Goal: Transaction & Acquisition: Book appointment/travel/reservation

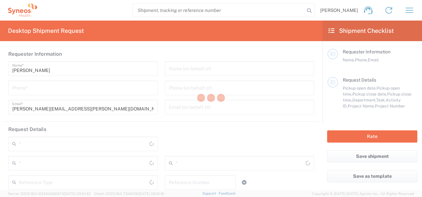
type input "3110"
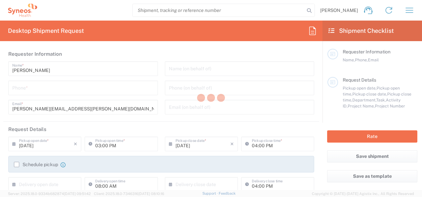
type input "[GEOGRAPHIC_DATA]"
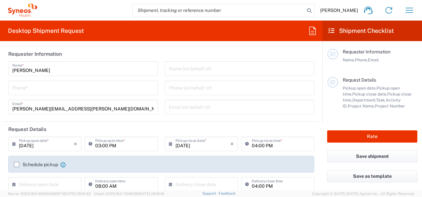
type input "Syneos Health Clinical [GEOGRAPHIC_DATA]"
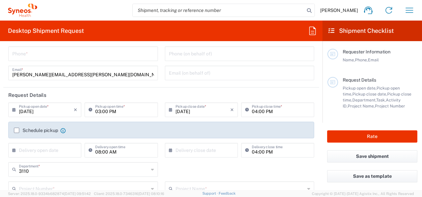
scroll to position [33, 0]
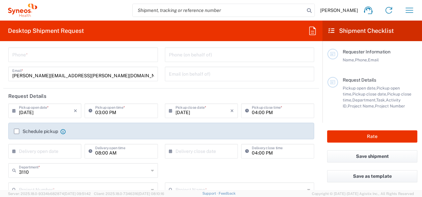
click at [334, 29] on h2 "Shipment Checklist" at bounding box center [360, 31] width 65 height 8
click at [404, 11] on icon "button" at bounding box center [409, 10] width 11 height 11
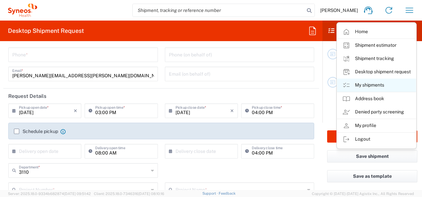
click at [374, 82] on link "My shipments" at bounding box center [376, 85] width 79 height 13
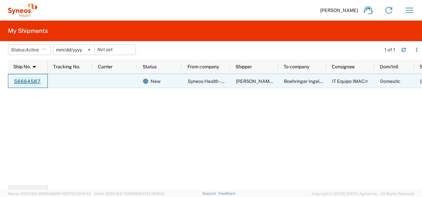
click at [25, 81] on link "56664587" at bounding box center [27, 81] width 27 height 11
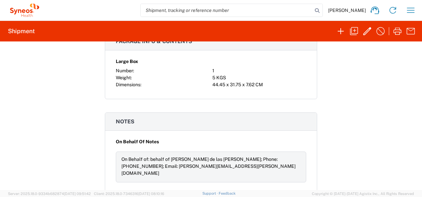
scroll to position [450, 0]
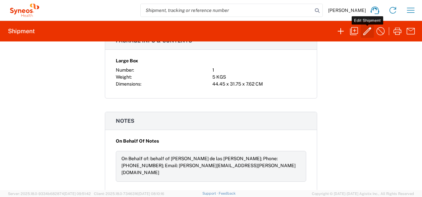
click at [367, 34] on icon "button" at bounding box center [367, 31] width 11 height 11
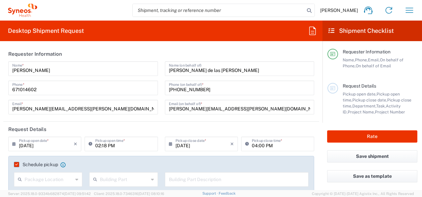
type input "3110"
type input "3110 DEPARTMENTAL EXPENSE"
type input "Large Box"
type input "3110 DEPARTMENTAL EXPENSE"
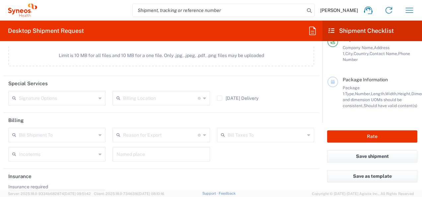
scroll to position [876, 0]
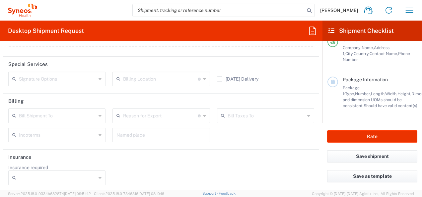
click at [96, 114] on div "Bill Shipment To" at bounding box center [56, 115] width 97 height 15
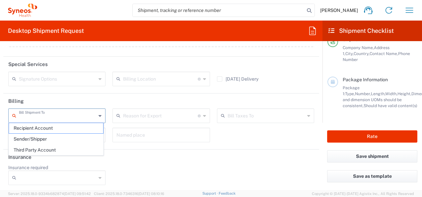
click at [212, 93] on header "Billing" at bounding box center [160, 100] width 315 height 15
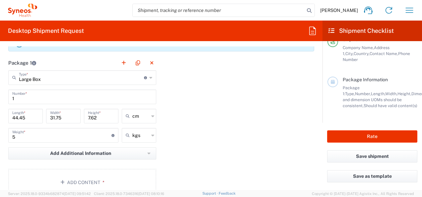
scroll to position [578, 0]
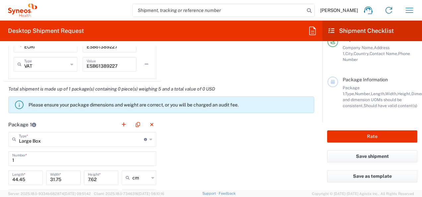
click at [385, 91] on span "Width," at bounding box center [391, 93] width 12 height 5
click at [332, 80] on icon at bounding box center [332, 82] width 4 height 5
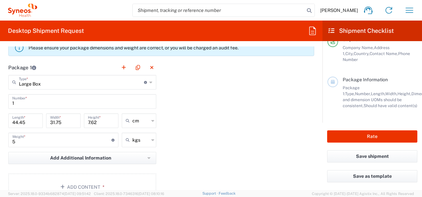
scroll to position [644, 0]
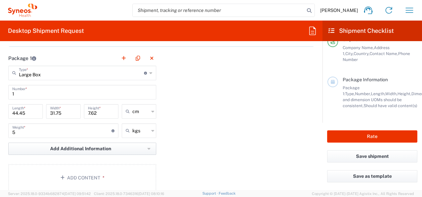
click at [118, 147] on button "Add Additional Information" at bounding box center [82, 148] width 148 height 12
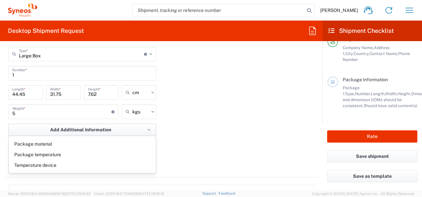
scroll to position [677, 0]
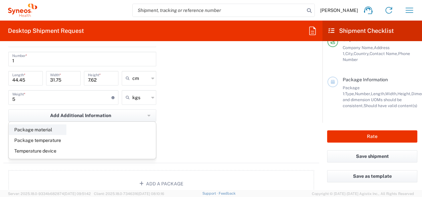
click at [50, 127] on li "Package material" at bounding box center [37, 129] width 57 height 11
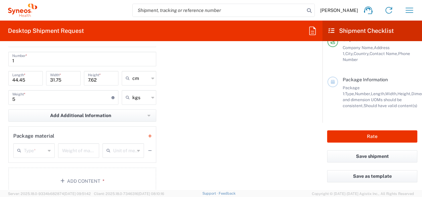
click at [48, 150] on icon at bounding box center [49, 150] width 3 height 11
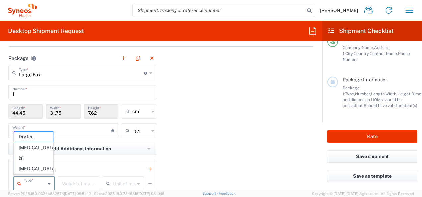
click at [196, 132] on div "Package 1 Large Box Type * Material used to package goods Large Box Envelope Me…" at bounding box center [160, 142] width 315 height 182
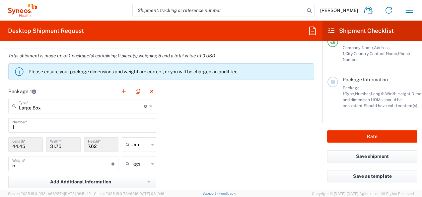
click at [149, 105] on icon at bounding box center [150, 106] width 3 height 11
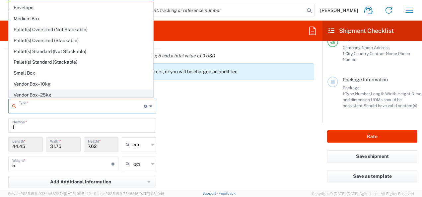
scroll to position [0, 0]
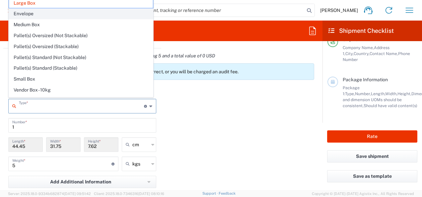
click at [29, 11] on span "Envelope" at bounding box center [81, 14] width 144 height 10
type input "Envelope"
type input "24.13"
type input "0.64"
type input "0.45"
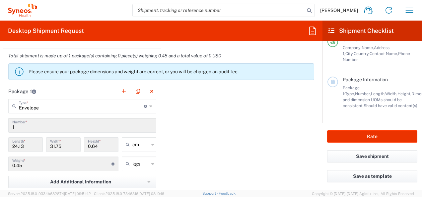
click at [152, 145] on div "cm" at bounding box center [139, 144] width 34 height 15
click at [176, 138] on div "Package 1 Envelope Type * Material used to package goods Large Box Envelope Med…" at bounding box center [160, 178] width 315 height 188
type input "cm"
click at [36, 125] on input "1" at bounding box center [82, 125] width 140 height 12
type input "Envelope"
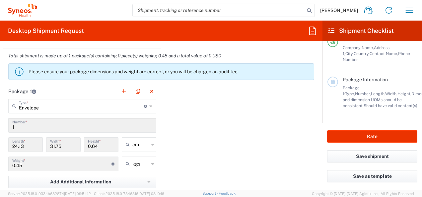
click at [49, 103] on input "Envelope" at bounding box center [81, 106] width 125 height 12
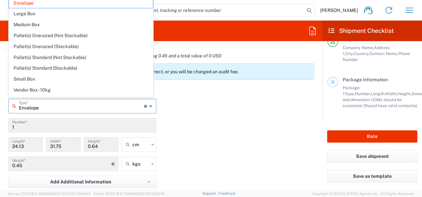
click at [262, 121] on div "Package 1 Envelope Type * Material used to package goods Envelope Large Box Med…" at bounding box center [160, 178] width 315 height 188
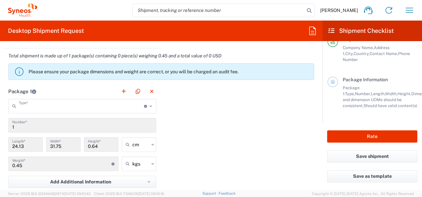
click at [103, 103] on input "text" at bounding box center [81, 106] width 125 height 12
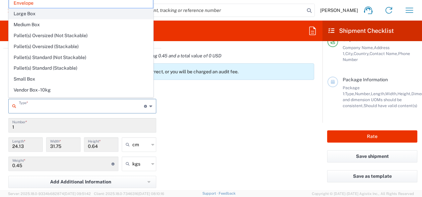
click at [30, 13] on span "Large Box" at bounding box center [81, 14] width 144 height 10
type input "Large Box"
type input "44.45"
type input "7.62"
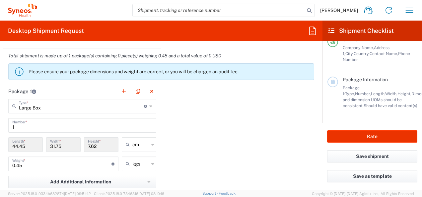
click at [178, 99] on div "Package 1 Large Box Type * Material used to package goods Envelope Large Box Me…" at bounding box center [160, 178] width 315 height 188
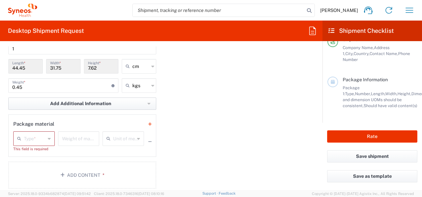
scroll to position [710, 0]
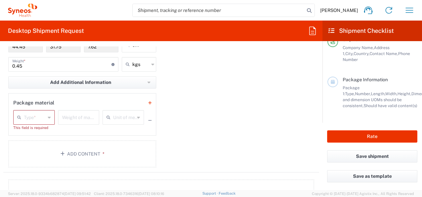
click at [95, 116] on div "Weight of material *" at bounding box center [78, 117] width 41 height 15
click at [54, 117] on div "Type * Dry Ice [MEDICAL_DATA](s) [MEDICAL_DATA] This field is required Weight o…" at bounding box center [78, 122] width 131 height 25
click at [40, 117] on input "text" at bounding box center [35, 117] width 22 height 12
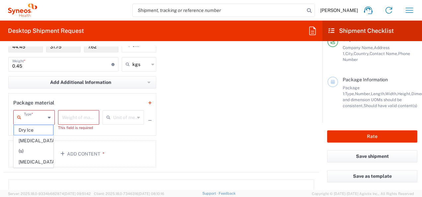
click at [207, 130] on div "Package 1 Large Box Type * Material used to package goods Envelope Large Box Me…" at bounding box center [160, 78] width 315 height 188
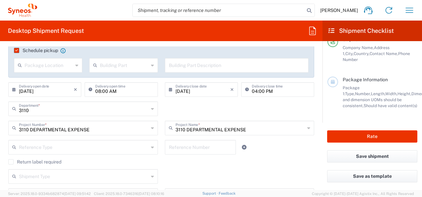
scroll to position [81, 0]
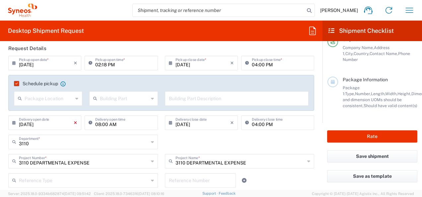
click at [74, 121] on icon "×" at bounding box center [76, 122] width 4 height 11
click at [123, 125] on input "08:00 AM" at bounding box center [124, 122] width 58 height 12
drag, startPoint x: 123, startPoint y: 125, endPoint x: 38, endPoint y: 124, distance: 84.8
click at [38, 124] on div "× Delivery open date Cancel Apply 08:00 AM Delivery open time" at bounding box center [83, 124] width 153 height 19
click at [206, 127] on input "[DATE]" at bounding box center [202, 122] width 55 height 12
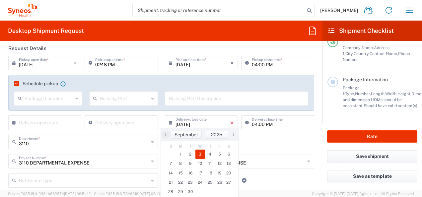
click at [230, 121] on icon "×" at bounding box center [232, 122] width 4 height 11
type input "[DATE]"
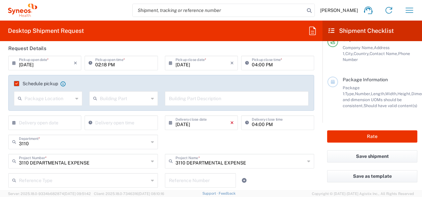
click at [230, 121] on icon "×" at bounding box center [232, 122] width 4 height 11
click at [382, 158] on button "Save shipment" at bounding box center [372, 156] width 90 height 12
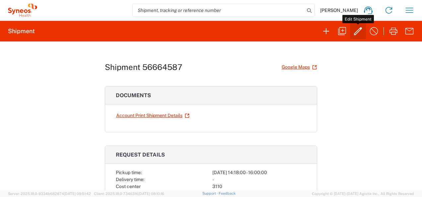
click at [358, 31] on icon "button" at bounding box center [357, 31] width 11 height 11
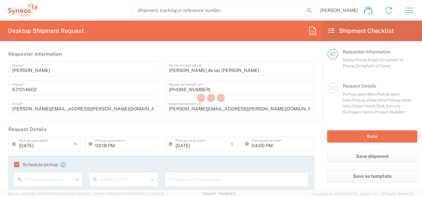
type input "3110"
type input "3110 DEPARTMENTAL EXPENSE"
type input "Large Box"
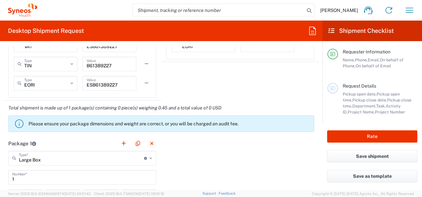
scroll to position [563, 0]
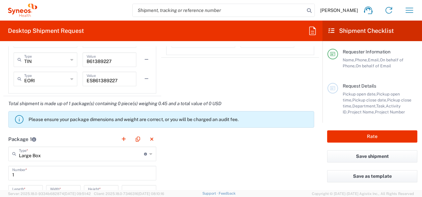
click at [360, 111] on span "Project Name," at bounding box center [360, 111] width 27 height 5
click at [355, 102] on span "Pickup close date," at bounding box center [369, 99] width 35 height 5
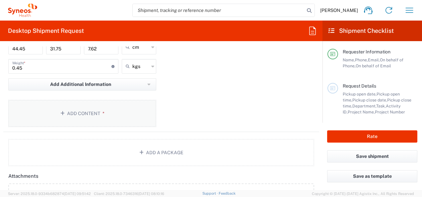
scroll to position [696, 0]
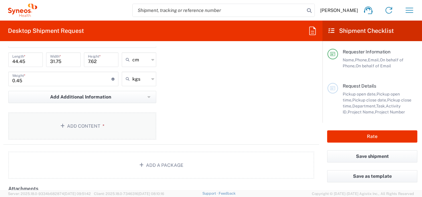
click at [91, 125] on button "Add Content *" at bounding box center [82, 125] width 148 height 27
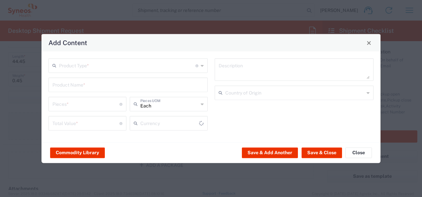
type input "US Dollar"
click at [127, 62] on input "text" at bounding box center [127, 65] width 136 height 12
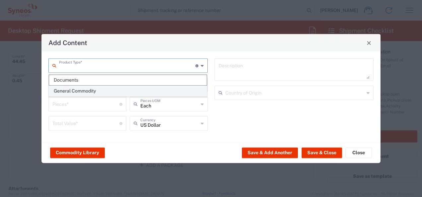
click at [82, 92] on span "General Commodity" at bounding box center [128, 91] width 158 height 10
type input "General Commodity"
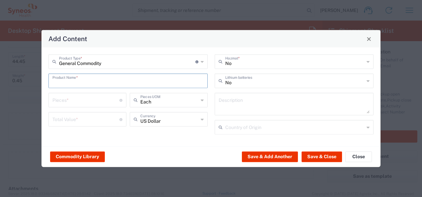
click at [117, 81] on input "text" at bounding box center [127, 81] width 151 height 12
type input "PC and Charger"
click at [82, 100] on input "number" at bounding box center [85, 100] width 67 height 12
type input "1"
click at [83, 119] on input "number" at bounding box center [85, 119] width 67 height 12
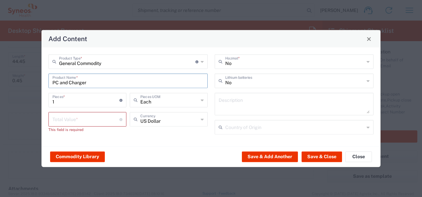
click at [92, 85] on input "PC and Charger" at bounding box center [127, 81] width 151 height 12
click at [79, 121] on input "number" at bounding box center [85, 119] width 67 height 12
type input "600"
click at [202, 123] on icon at bounding box center [201, 119] width 3 height 11
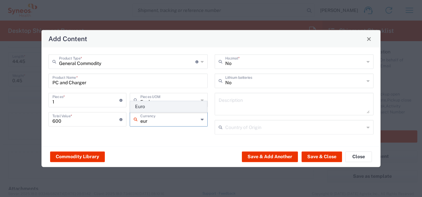
click at [151, 106] on span "Euro" at bounding box center [168, 106] width 77 height 10
type input "Euro"
drag, startPoint x: 94, startPoint y: 85, endPoint x: 20, endPoint y: 80, distance: 74.8
click at [20, 80] on div "Add Content General Commodity Product Type * Document: Paper document generated…" at bounding box center [211, 98] width 422 height 197
click at [254, 104] on textarea at bounding box center [293, 104] width 151 height 19
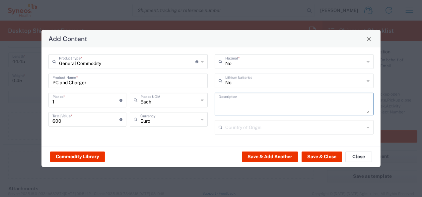
paste textarea "PC and Charger"
type textarea "PC and Charger"
click at [262, 132] on input "text" at bounding box center [294, 127] width 139 height 12
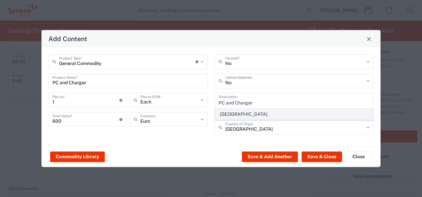
click at [241, 116] on span "[GEOGRAPHIC_DATA]" at bounding box center [294, 114] width 158 height 10
type input "[GEOGRAPHIC_DATA]"
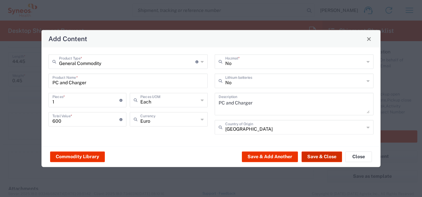
click at [329, 159] on button "Save & Close" at bounding box center [321, 156] width 40 height 11
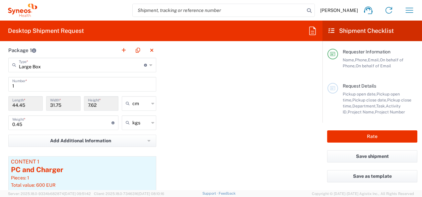
scroll to position [663, 0]
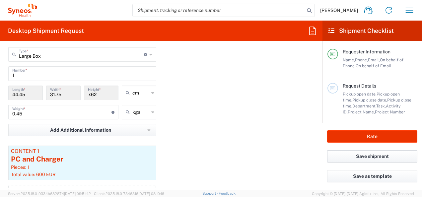
click at [378, 156] on button "Save shipment" at bounding box center [372, 156] width 90 height 12
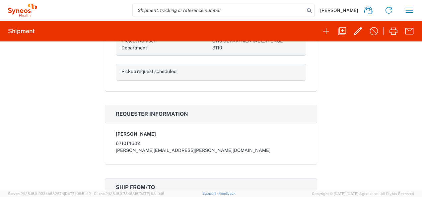
scroll to position [166, 0]
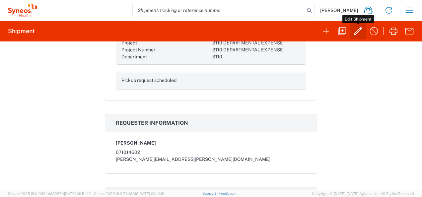
click at [361, 30] on icon "button" at bounding box center [357, 31] width 11 height 11
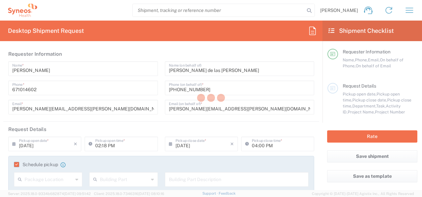
type input "3110"
type input "3110 DEPARTMENTAL EXPENSE"
type input "Large Box"
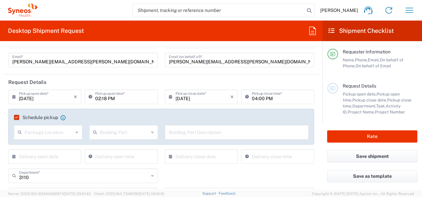
scroll to position [33, 0]
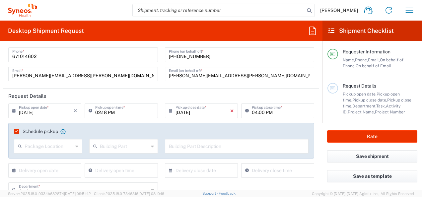
click at [230, 111] on icon "×" at bounding box center [232, 110] width 4 height 11
click at [63, 113] on input "text" at bounding box center [46, 110] width 55 height 12
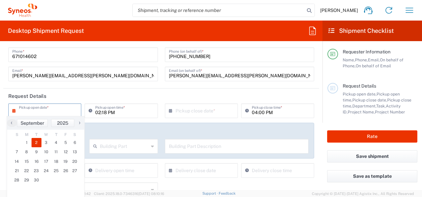
click at [36, 140] on span "2" at bounding box center [36, 142] width 10 height 9
type input "[DATE]"
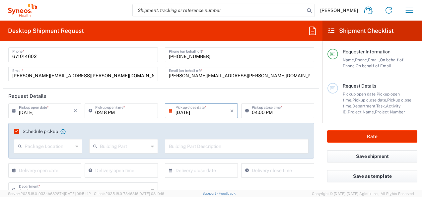
click at [117, 111] on input "02:18 PM" at bounding box center [124, 110] width 58 height 12
click at [109, 113] on input "02:18 PM" at bounding box center [124, 110] width 58 height 12
click at [98, 112] on input "02:18 AM" at bounding box center [124, 110] width 58 height 12
type input "09:18 AM"
click at [312, 116] on div "[DATE] × Pickup close date * Cancel Apply 04:00 PM Pickup close time *" at bounding box center [239, 112] width 156 height 19
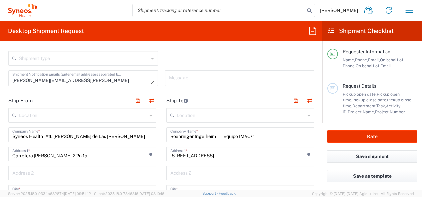
scroll to position [265, 0]
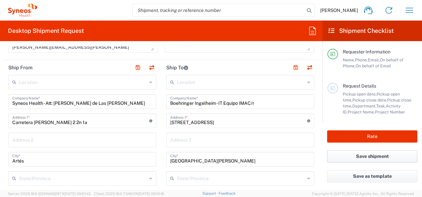
click at [370, 155] on button "Save shipment" at bounding box center [372, 156] width 90 height 12
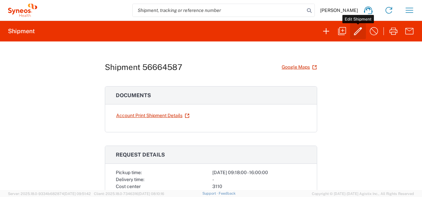
click at [360, 29] on icon "button" at bounding box center [358, 31] width 8 height 8
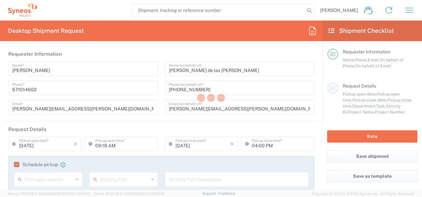
type input "3110"
type input "3110 DEPARTMENTAL EXPENSE"
type input "Large Box"
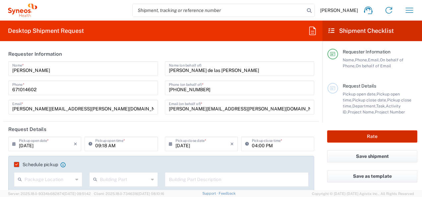
click at [369, 137] on button "Rate" at bounding box center [372, 136] width 90 height 12
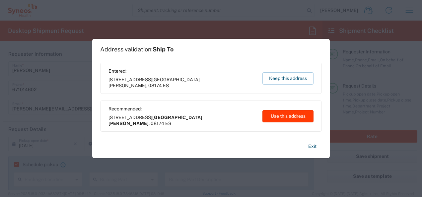
click at [295, 117] on button "Use this address" at bounding box center [287, 116] width 51 height 12
type input "[GEOGRAPHIC_DATA][PERSON_NAME]"
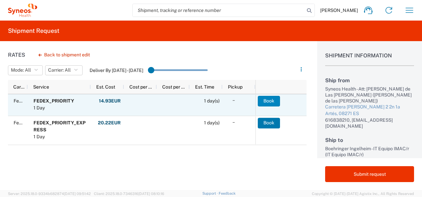
click at [269, 101] on button "Book" at bounding box center [268, 101] width 22 height 11
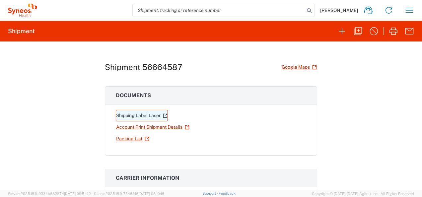
click at [148, 113] on link "Shipping Label Laser" at bounding box center [142, 116] width 52 height 12
